Goal: Task Accomplishment & Management: Complete application form

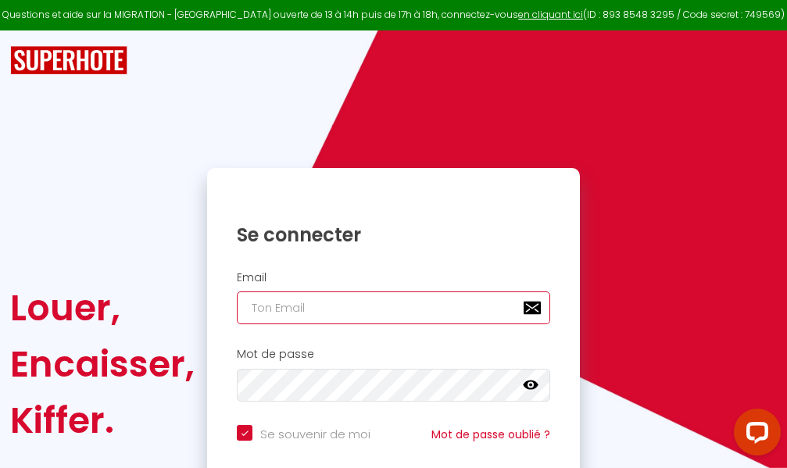
click at [364, 305] on input "email" at bounding box center [393, 308] width 313 height 33
type input "m"
checkbox input "true"
type input "ma"
checkbox input "true"
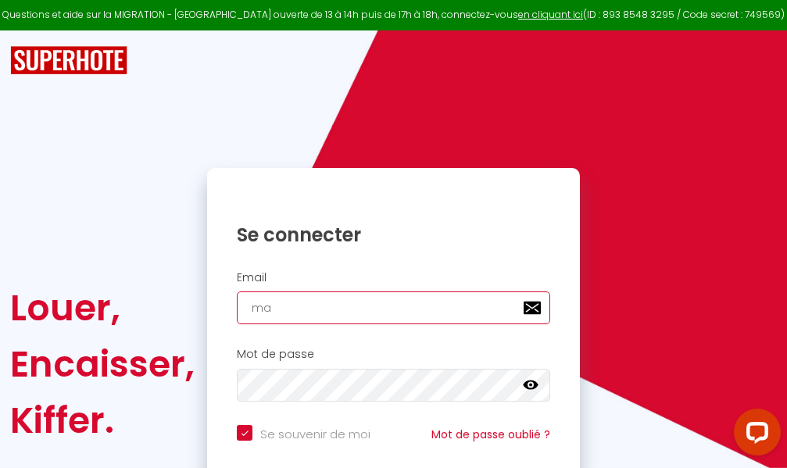
type input "mar"
checkbox input "true"
type input "marc"
checkbox input "true"
type input "marcd"
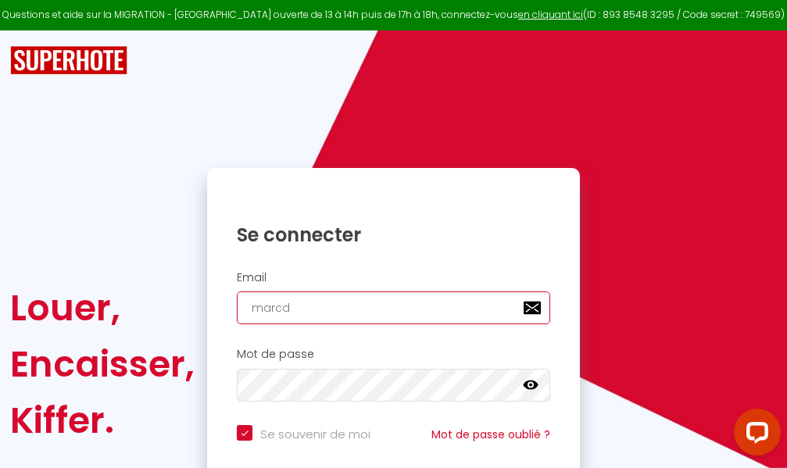
checkbox input "true"
type input "marcdp"
checkbox input "true"
type input "marcdpo"
checkbox input "true"
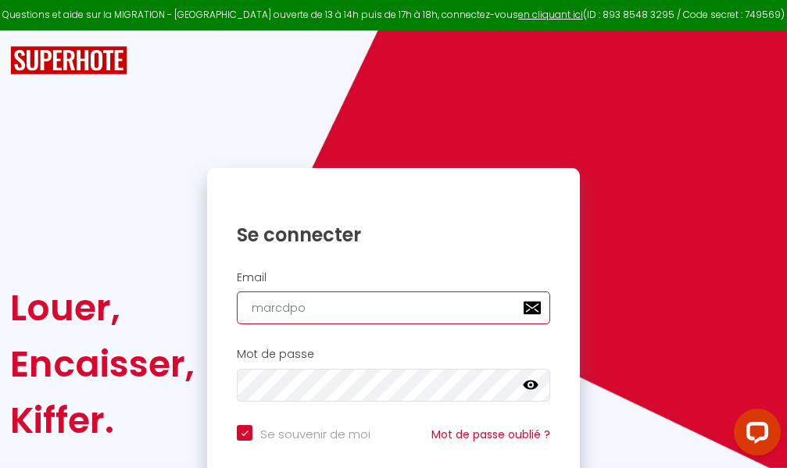
type input "marcdpoz"
checkbox input "true"
type input "marcdpoz."
checkbox input "true"
type input "marcdpoz.l"
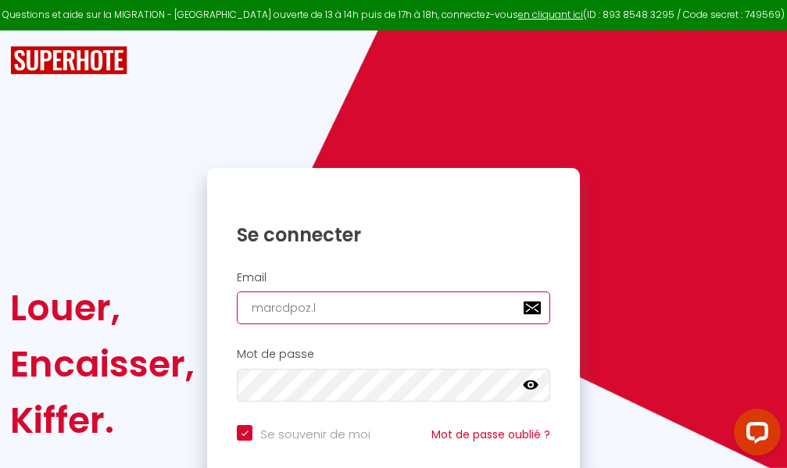
checkbox input "true"
type input "marcdpoz.lo"
checkbox input "true"
type input "marcdpoz.loc"
checkbox input "true"
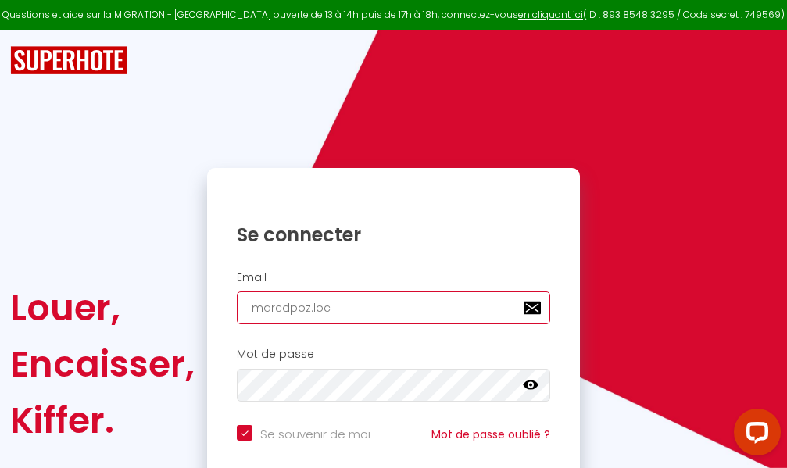
type input "marcdpoz.loca"
checkbox input "true"
type input "marcdpoz.locat"
checkbox input "true"
type input "marcdpoz.locati"
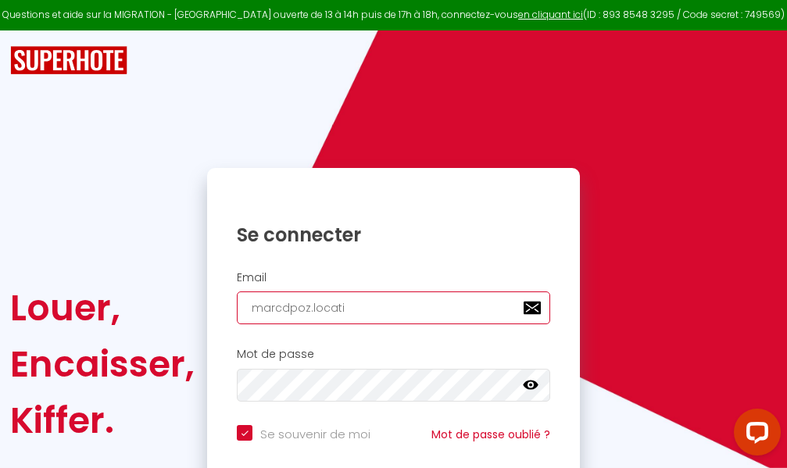
checkbox input "true"
type input "marcdpoz.locatio"
checkbox input "true"
type input "marcdpoz.location"
checkbox input "true"
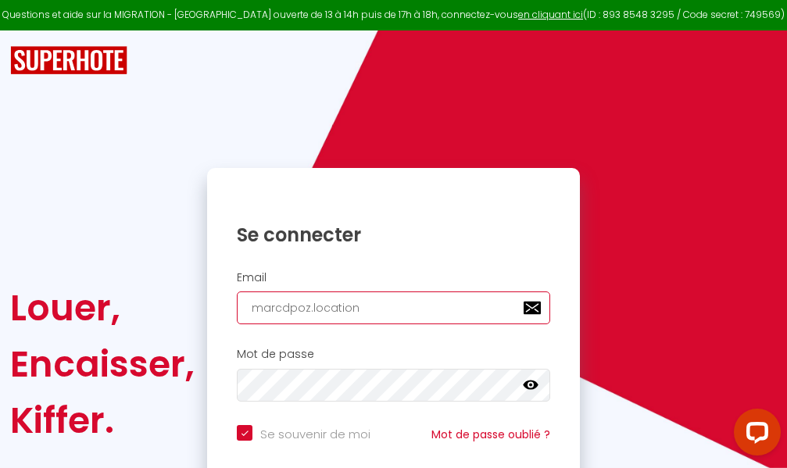
type input "marcdpoz.location@"
checkbox input "true"
type input "marcdpoz.location@g"
checkbox input "true"
type input "marcdpoz.location@gm"
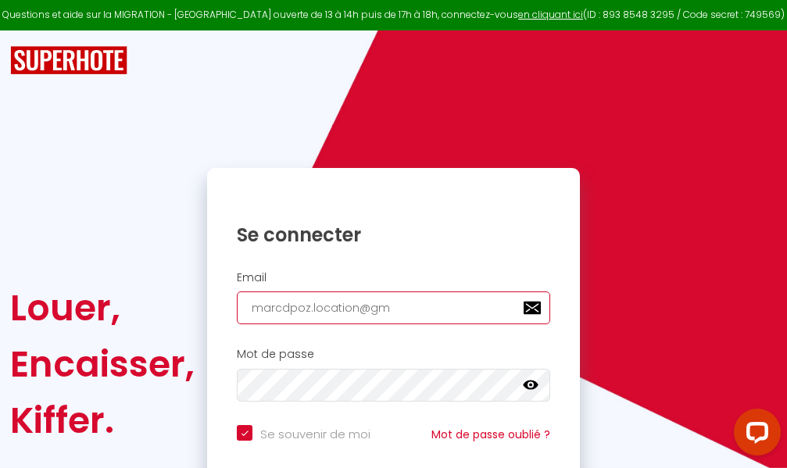
checkbox input "true"
type input "marcdpoz.location@gma"
checkbox input "true"
type input "marcdpoz.location@gmai"
checkbox input "true"
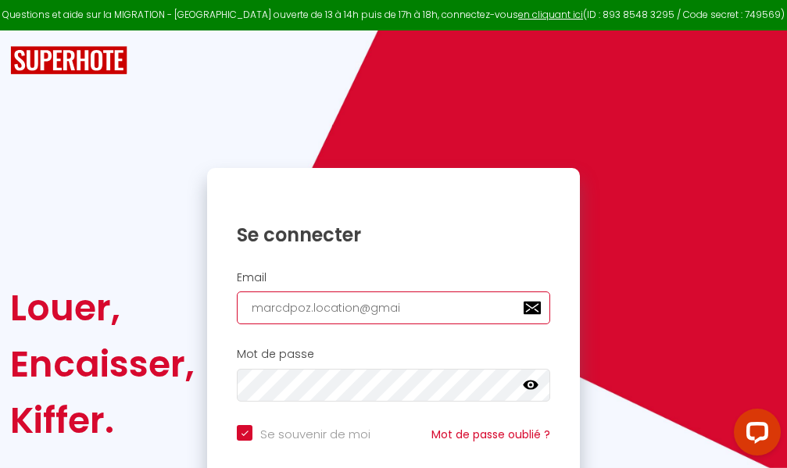
type input "[EMAIL_ADDRESS]"
checkbox input "true"
type input "[EMAIL_ADDRESS]."
checkbox input "true"
type input "marcdpoz.location@gmail.c"
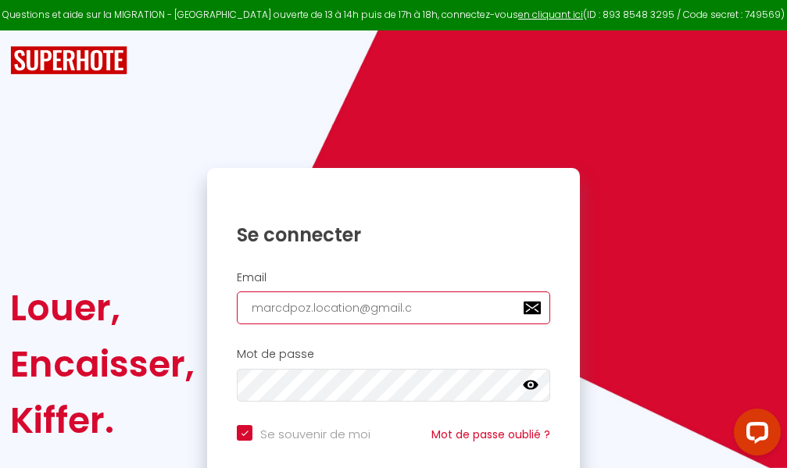
checkbox input "true"
type input "[EMAIL_ADDRESS][DOMAIN_NAME]"
checkbox input "true"
type input "[EMAIL_ADDRESS][DOMAIN_NAME]"
checkbox input "true"
